Goal: Task Accomplishment & Management: Manage account settings

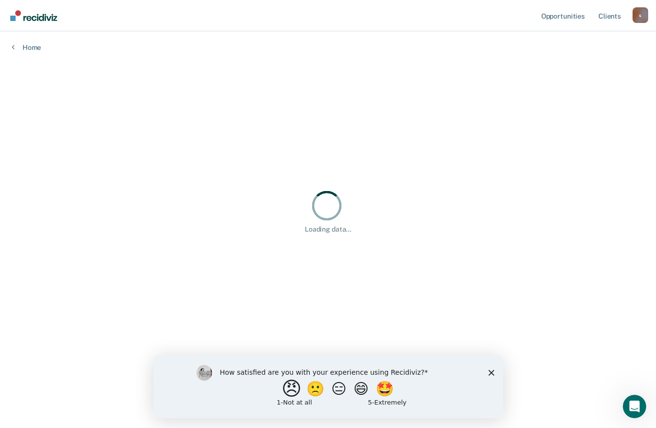
click at [287, 386] on button "😠" at bounding box center [292, 388] width 23 height 20
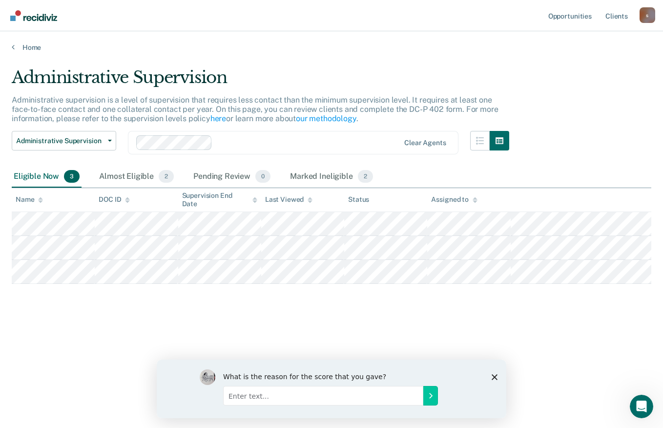
click at [496, 375] on polygon "Close survey" at bounding box center [495, 376] width 6 height 6
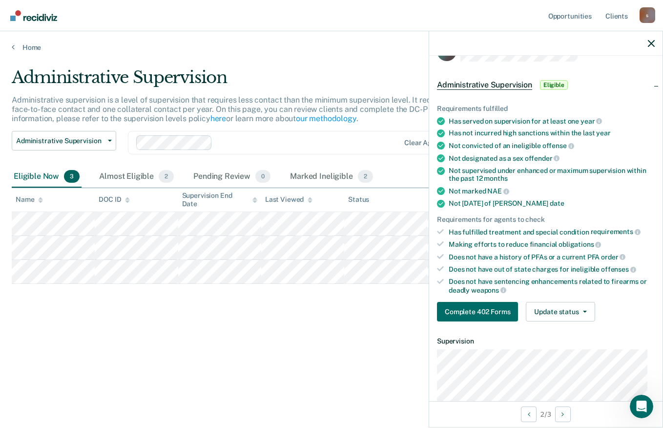
scroll to position [27, 0]
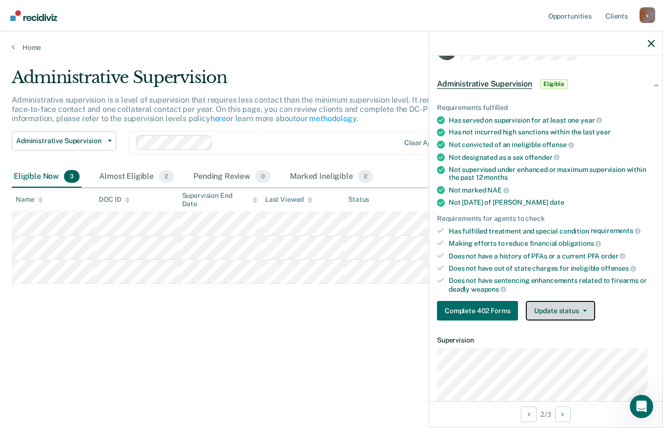
click at [584, 309] on icon "button" at bounding box center [585, 310] width 4 height 2
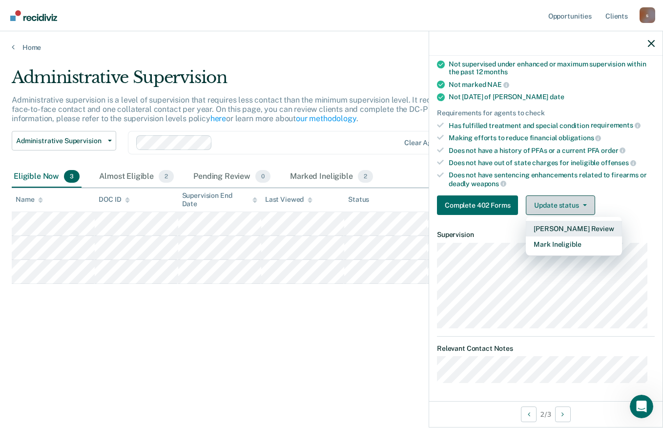
scroll to position [0, 0]
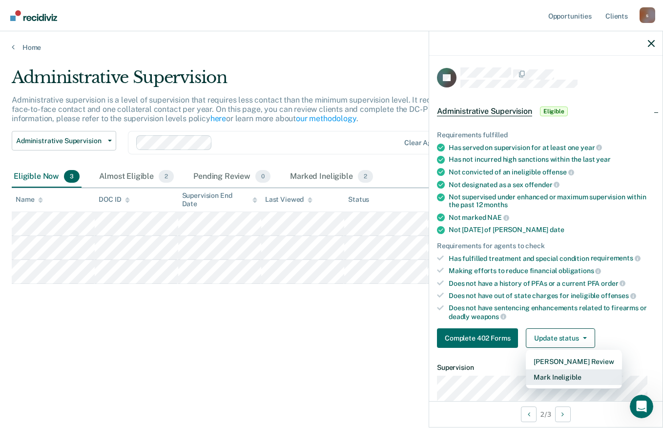
click at [574, 375] on button "Mark Ineligible" at bounding box center [574, 377] width 96 height 16
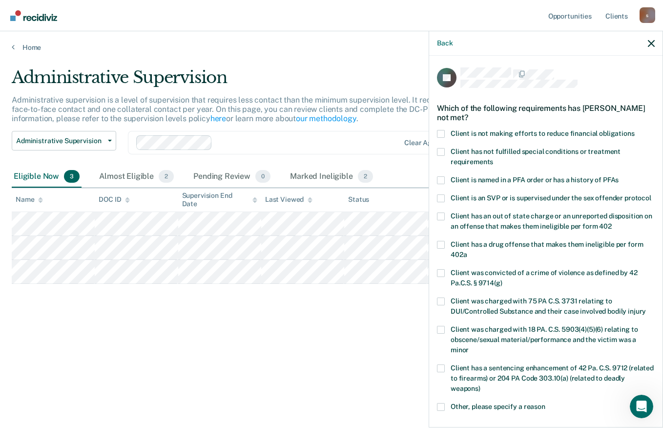
click at [611, 129] on span "Client is not making efforts to reduce financial obligations" at bounding box center [543, 133] width 184 height 8
click at [635, 130] on input "Client is not making efforts to reduce financial obligations" at bounding box center [635, 130] width 0 height 0
click at [606, 156] on label "Client has not fulfilled special conditions or treatment requirements" at bounding box center [546, 158] width 218 height 20
click at [493, 158] on input "Client has not fulfilled special conditions or treatment requirements" at bounding box center [493, 158] width 0 height 0
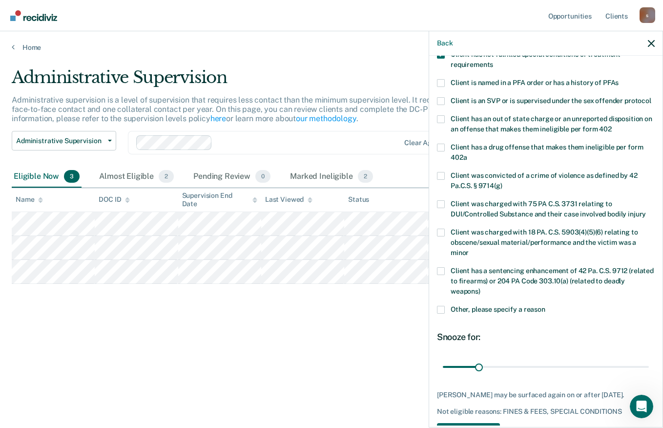
scroll to position [142, 0]
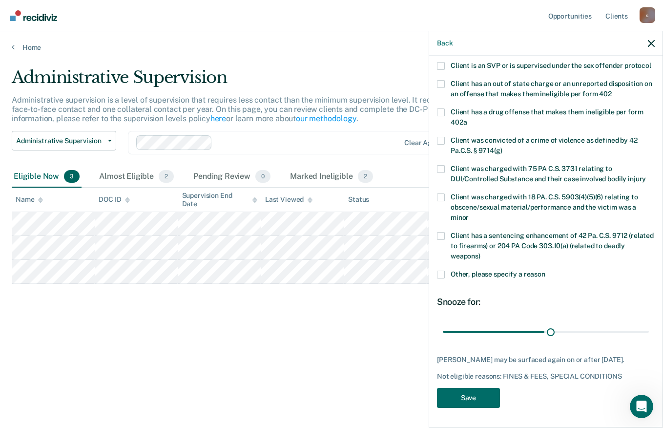
type input "95"
click at [479, 407] on button "Save" at bounding box center [468, 398] width 63 height 20
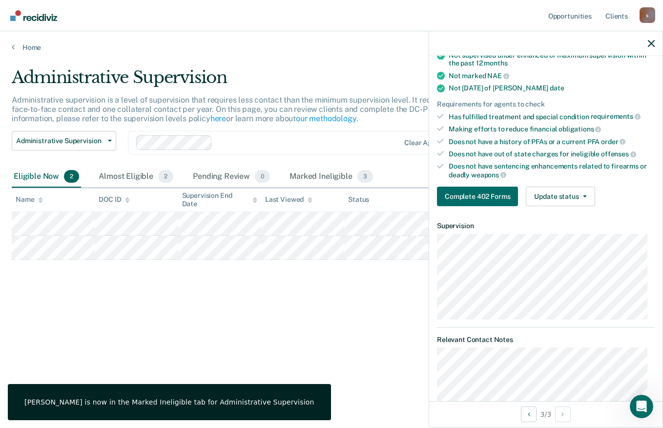
click at [366, 368] on div "Administrative Supervision Administrative supervision is a level of supervision…" at bounding box center [331, 226] width 639 height 318
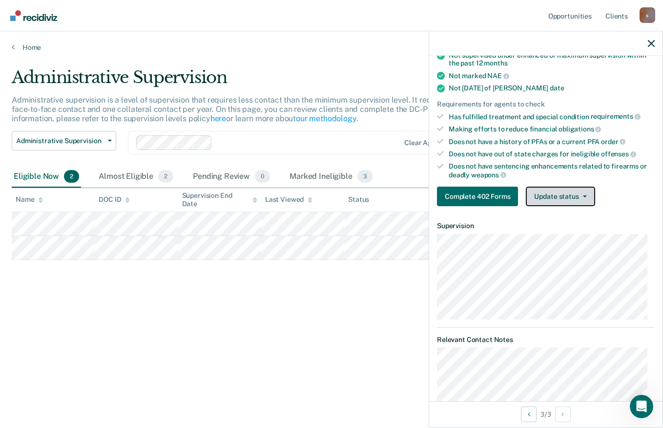
click at [587, 203] on button "Update status" at bounding box center [560, 196] width 69 height 20
click at [584, 197] on button "Update status" at bounding box center [560, 196] width 69 height 20
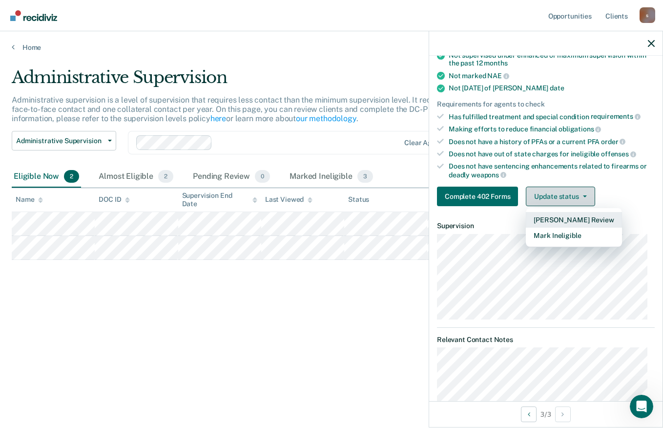
click at [589, 219] on button "[PERSON_NAME] Review" at bounding box center [574, 220] width 96 height 16
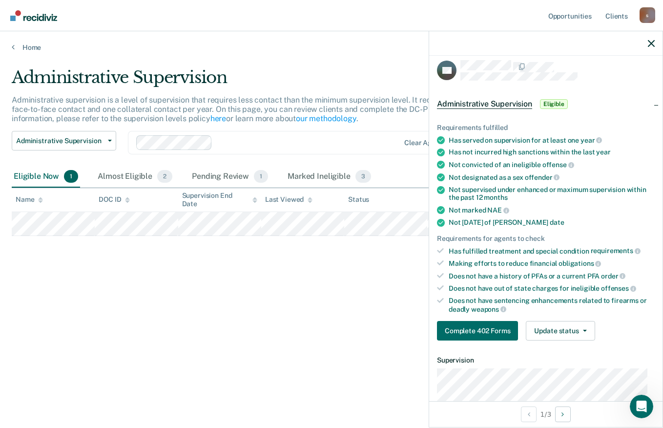
scroll to position [5, 0]
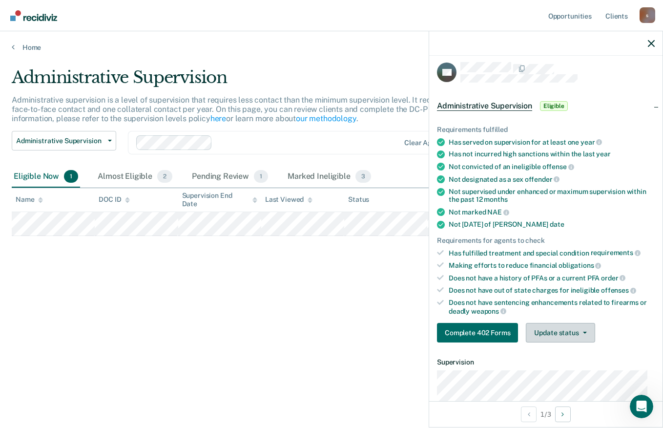
click at [586, 331] on icon "button" at bounding box center [585, 332] width 4 height 2
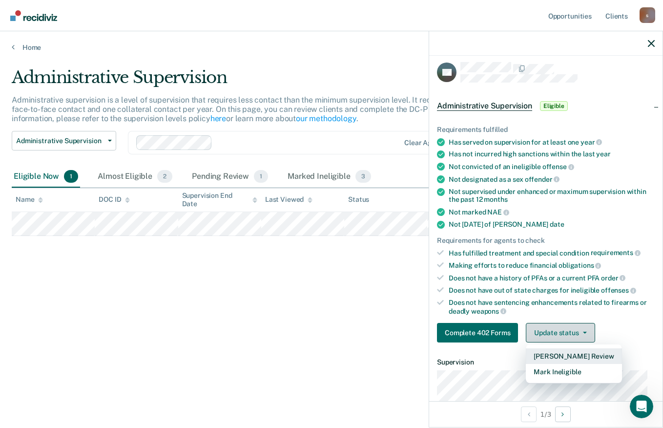
click at [580, 365] on button "Mark Ineligible" at bounding box center [574, 372] width 96 height 16
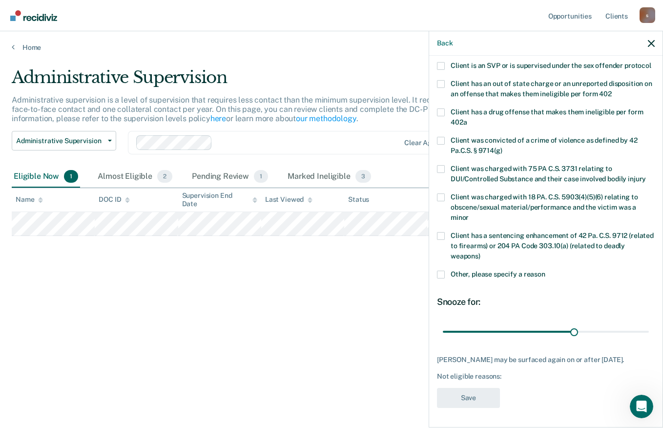
scroll to position [140, 0]
type input "67"
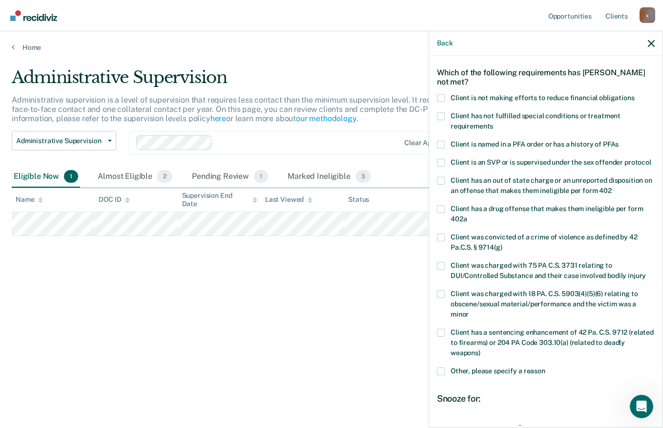
scroll to position [34, 0]
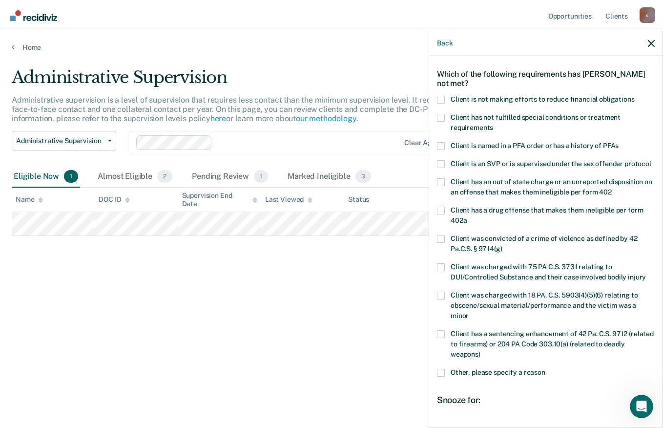
click at [614, 102] on label "Client is not making efforts to reduce financial obligations" at bounding box center [546, 101] width 218 height 10
click at [635, 96] on input "Client is not making efforts to reduce financial obligations" at bounding box center [635, 96] width 0 height 0
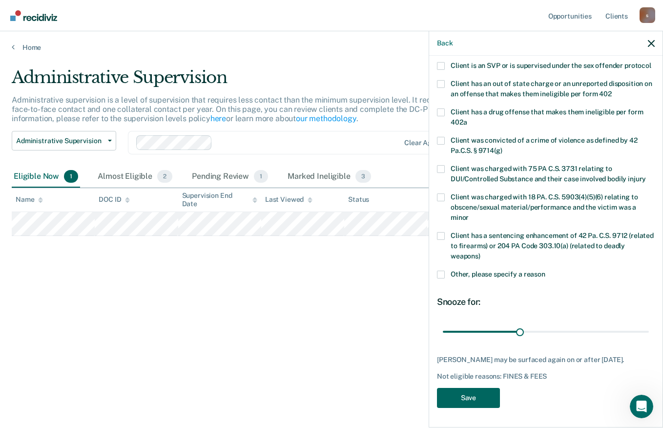
click at [483, 397] on button "Save" at bounding box center [468, 398] width 63 height 20
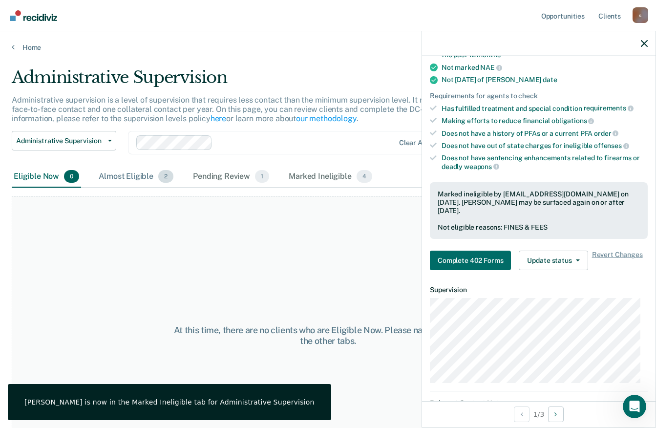
click at [127, 178] on div "Almost Eligible 2" at bounding box center [136, 176] width 79 height 21
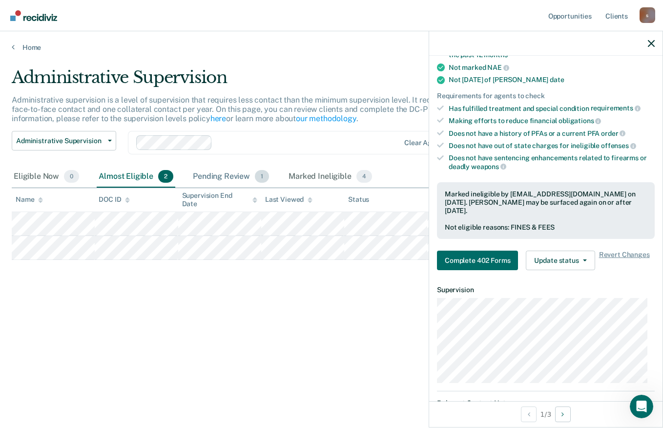
click at [226, 181] on div "Pending Review 1" at bounding box center [231, 176] width 80 height 21
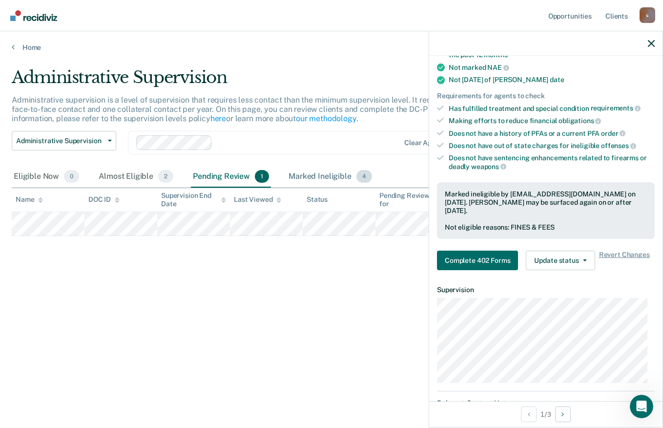
click at [328, 175] on div "Marked Ineligible 4" at bounding box center [330, 176] width 87 height 21
